Goal: Task Accomplishment & Management: Manage account settings

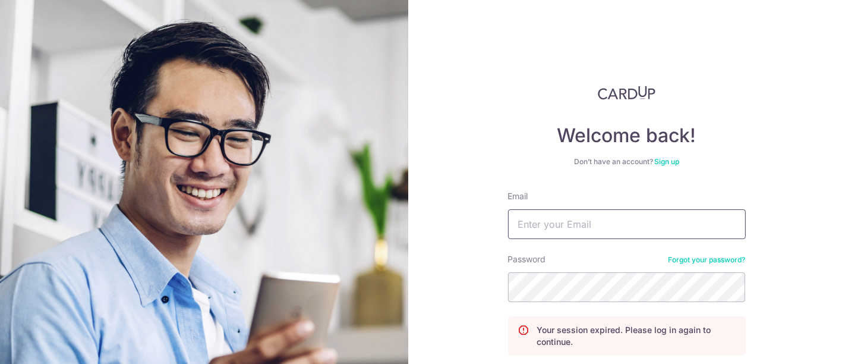
type input "watersealsg@gmail.com"
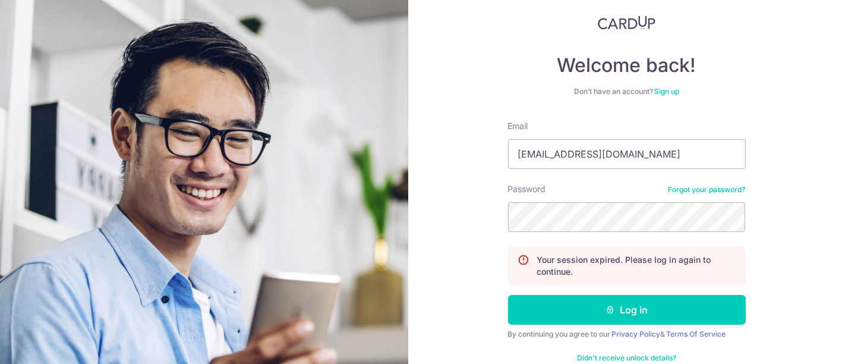
scroll to position [73, 0]
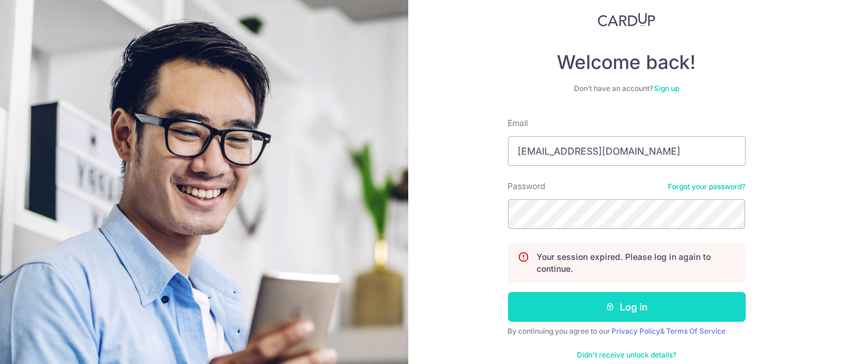
click at [638, 307] on button "Log in" at bounding box center [627, 307] width 238 height 30
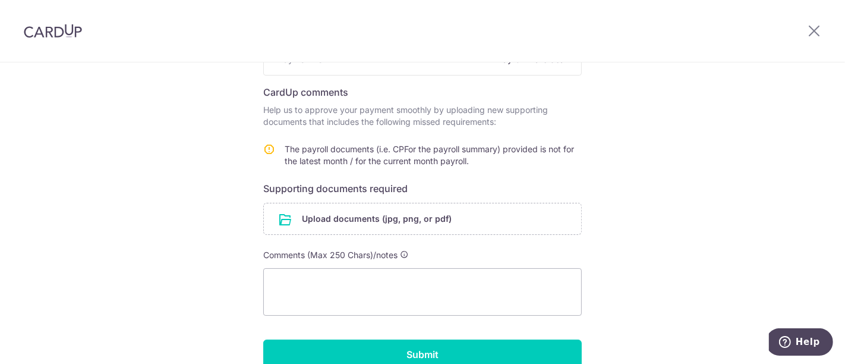
scroll to position [160, 0]
click at [445, 289] on textarea at bounding box center [422, 291] width 319 height 48
type textarea "k"
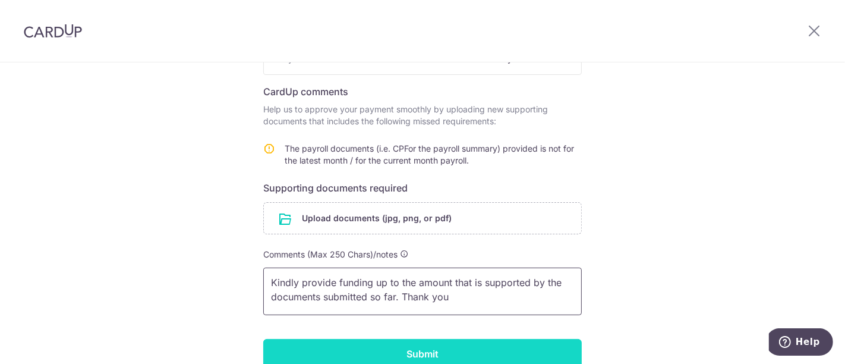
type textarea "Kindly provide funding up to the amount that is supported by the documents subm…"
click at [467, 347] on input "Submit" at bounding box center [422, 354] width 319 height 30
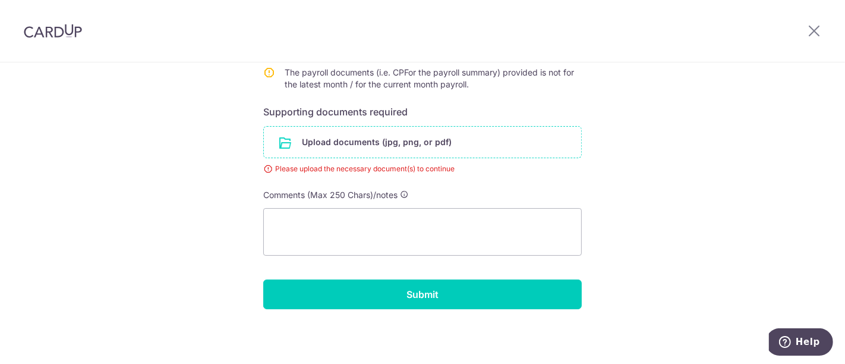
click at [370, 137] on input "file" at bounding box center [422, 142] width 317 height 31
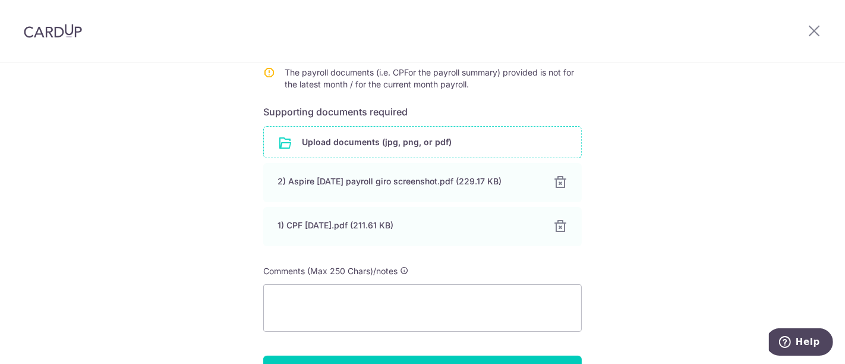
click at [460, 140] on input "file" at bounding box center [422, 142] width 317 height 31
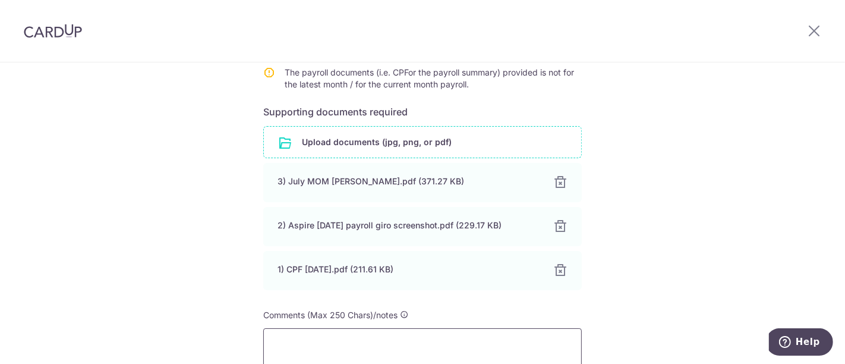
click at [411, 339] on textarea at bounding box center [422, 352] width 319 height 48
type textarea "g"
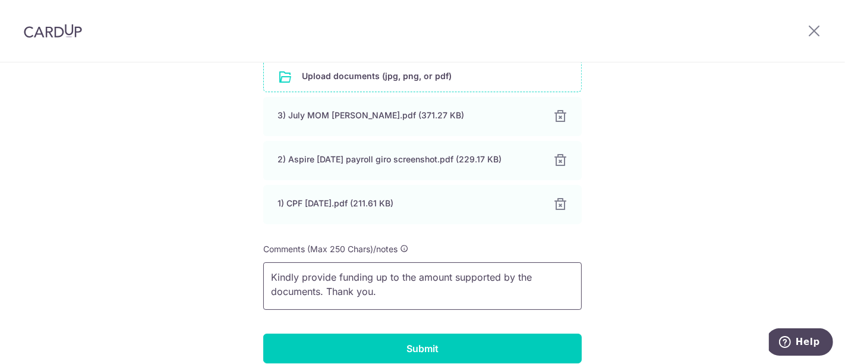
scroll to position [314, 0]
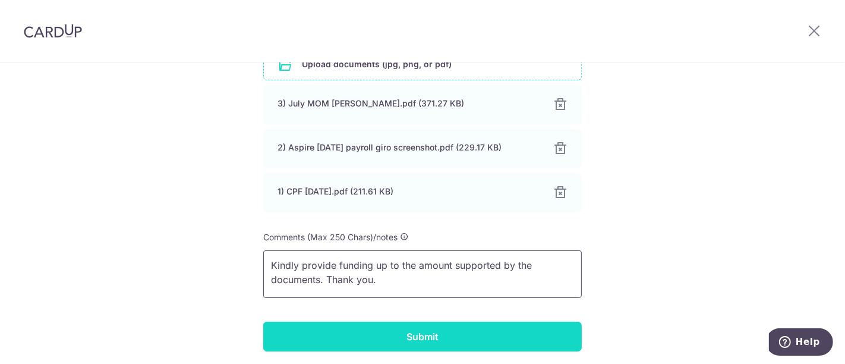
type textarea "Kindly provide funding up to the amount supported by the documents. Thank you."
click at [490, 333] on input "Submit" at bounding box center [422, 337] width 319 height 30
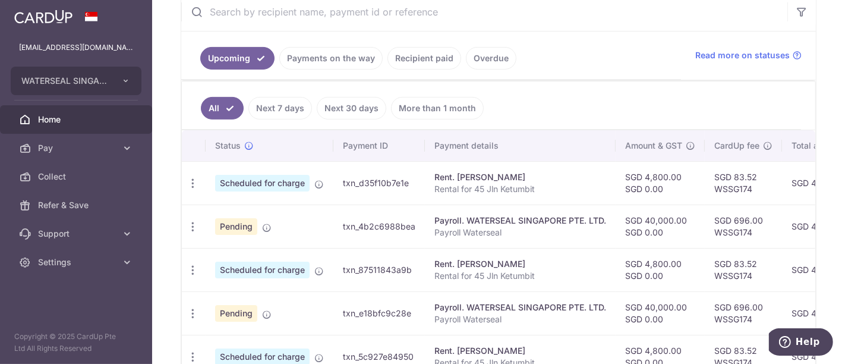
scroll to position [271, 0]
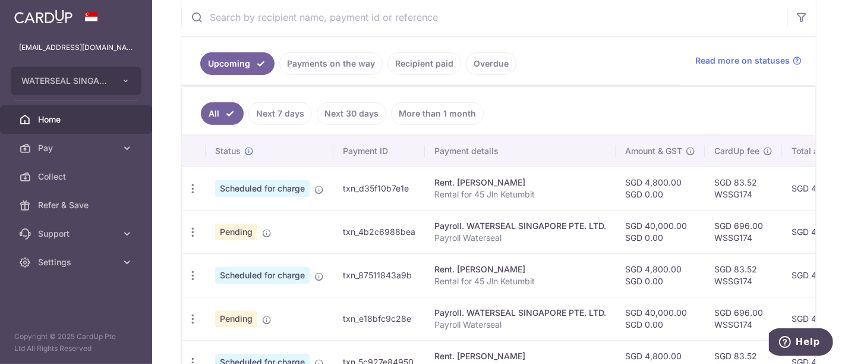
click at [588, 232] on p "Payroll Waterseal" at bounding box center [520, 238] width 172 height 12
click at [190, 229] on icon "button" at bounding box center [193, 232] width 12 height 12
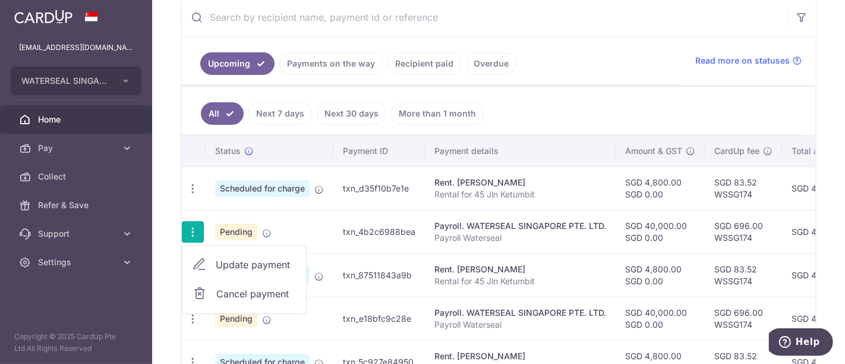
click at [274, 259] on span "Update payment" at bounding box center [256, 264] width 81 height 14
radio input "true"
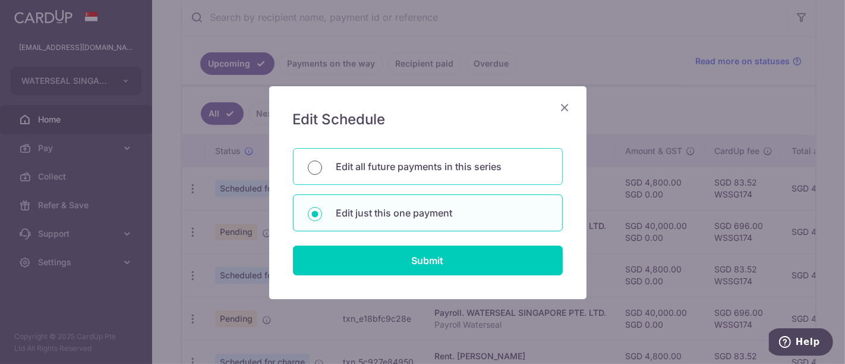
click at [312, 163] on input "Edit all future payments in this series" at bounding box center [315, 167] width 14 height 14
radio input "true"
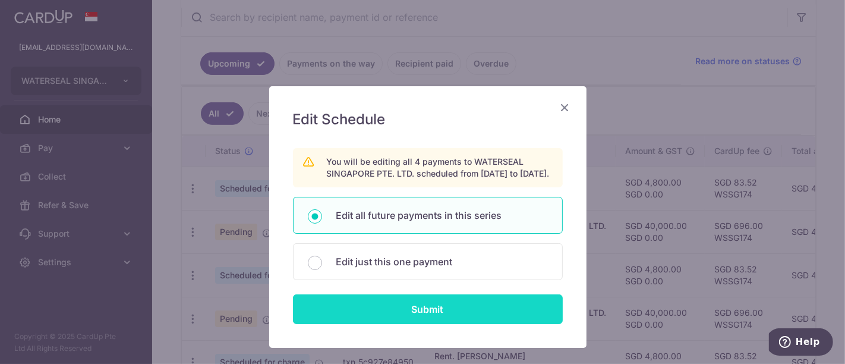
click at [391, 315] on input "Submit" at bounding box center [428, 309] width 270 height 30
radio input "true"
type input "40,000.00"
type input "Payroll Waterseal"
type input "Payroll WSSG"
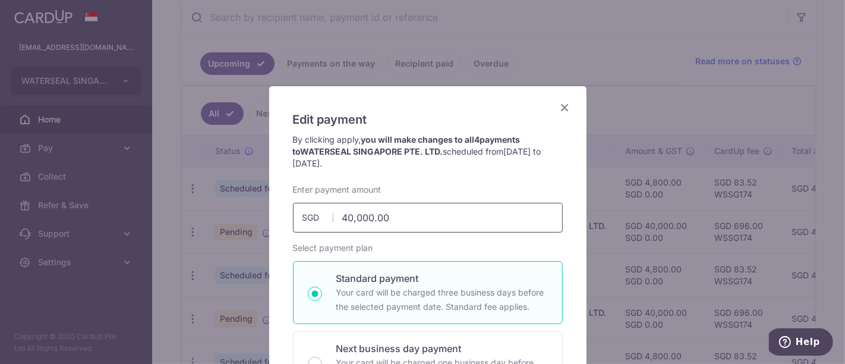
drag, startPoint x: 393, startPoint y: 218, endPoint x: 202, endPoint y: 241, distance: 192.8
click at [202, 241] on div "Edit payment By clicking apply, you will make changes to all 4 payments to WATE…" at bounding box center [422, 182] width 845 height 364
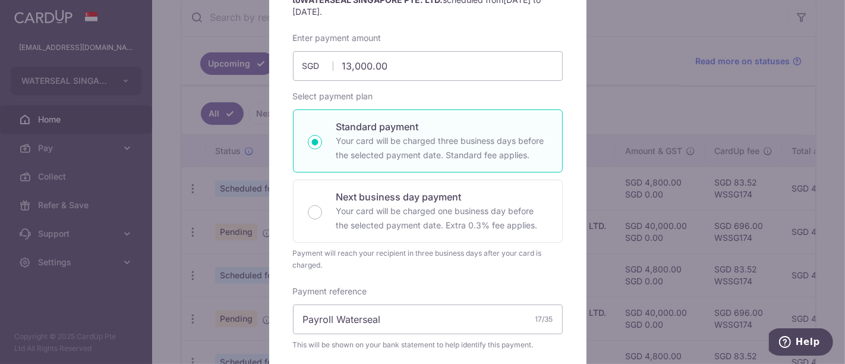
scroll to position [158, 0]
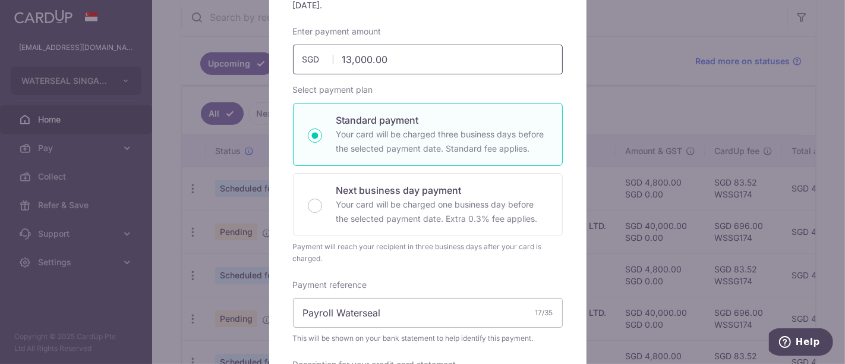
click at [343, 56] on input "13,000.00" at bounding box center [428, 60] width 270 height 30
type input "13,000.00"
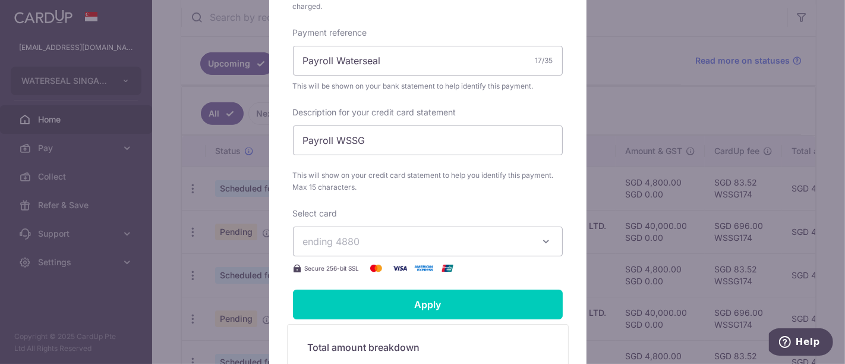
scroll to position [415, 0]
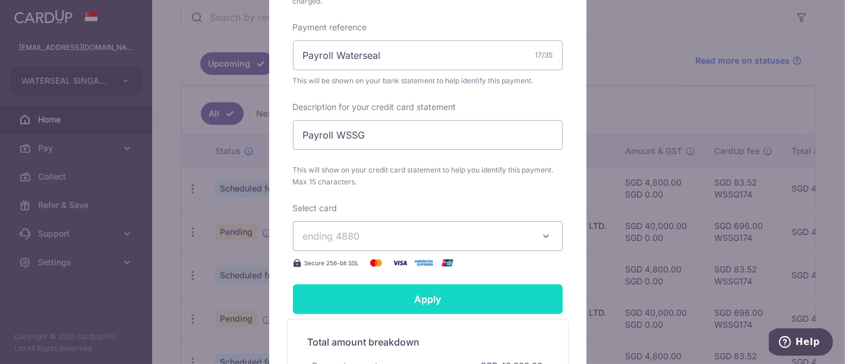
click at [496, 295] on input "Apply" at bounding box center [428, 299] width 270 height 30
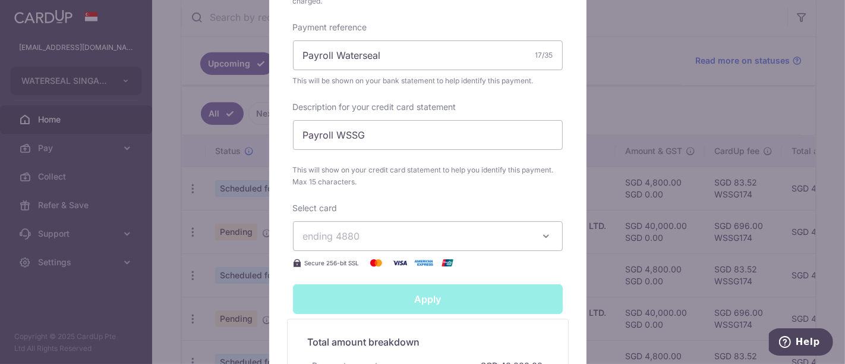
type input "Successfully Applied"
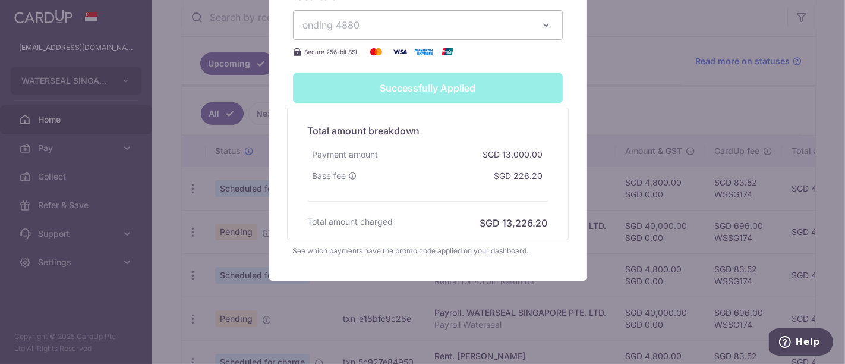
click at [623, 82] on div "Edit payment By clicking apply, you will make changes to all 4 payments to WATE…" at bounding box center [422, 182] width 845 height 364
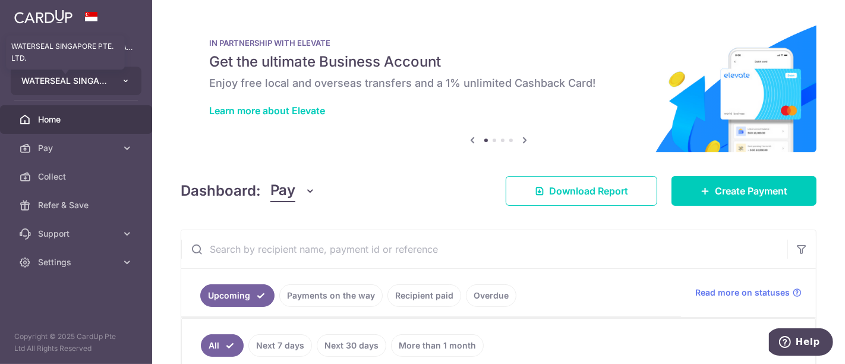
click at [87, 83] on span "WATERSEAL SINGAPORE PTE. LTD." at bounding box center [65, 81] width 88 height 12
